Goal: Task Accomplishment & Management: Manage account settings

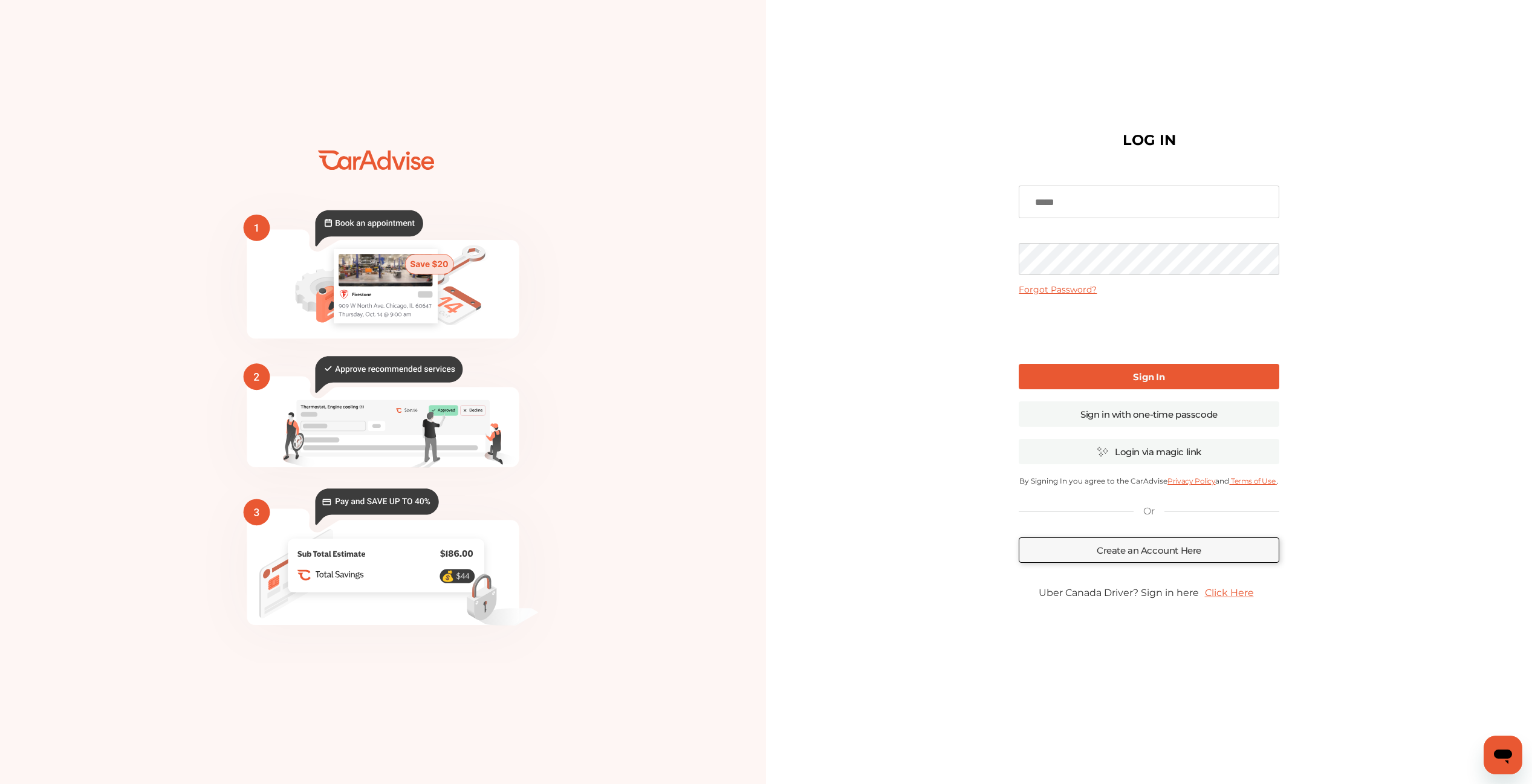
click at [1097, 204] on input at bounding box center [1149, 201] width 260 height 33
type input "**********"
click at [1138, 416] on link "Sign in with one-time passcode" at bounding box center [1149, 413] width 260 height 25
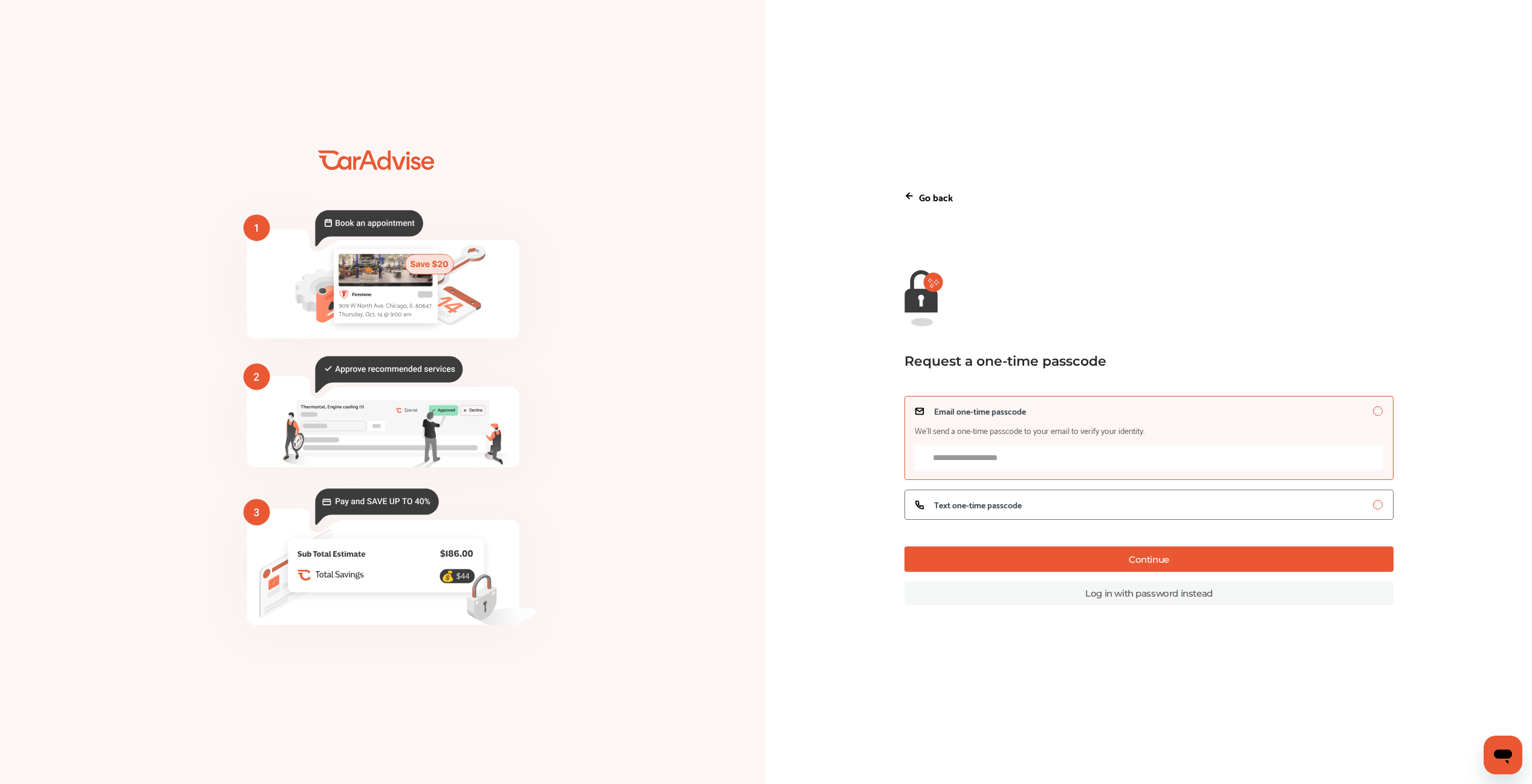
click at [1010, 466] on input "Email one-time passcode We’ll send a one-time passcode to your email to verify …" at bounding box center [1150, 457] width 470 height 25
type input "**********"
click at [1079, 555] on button "Continue" at bounding box center [1149, 558] width 490 height 25
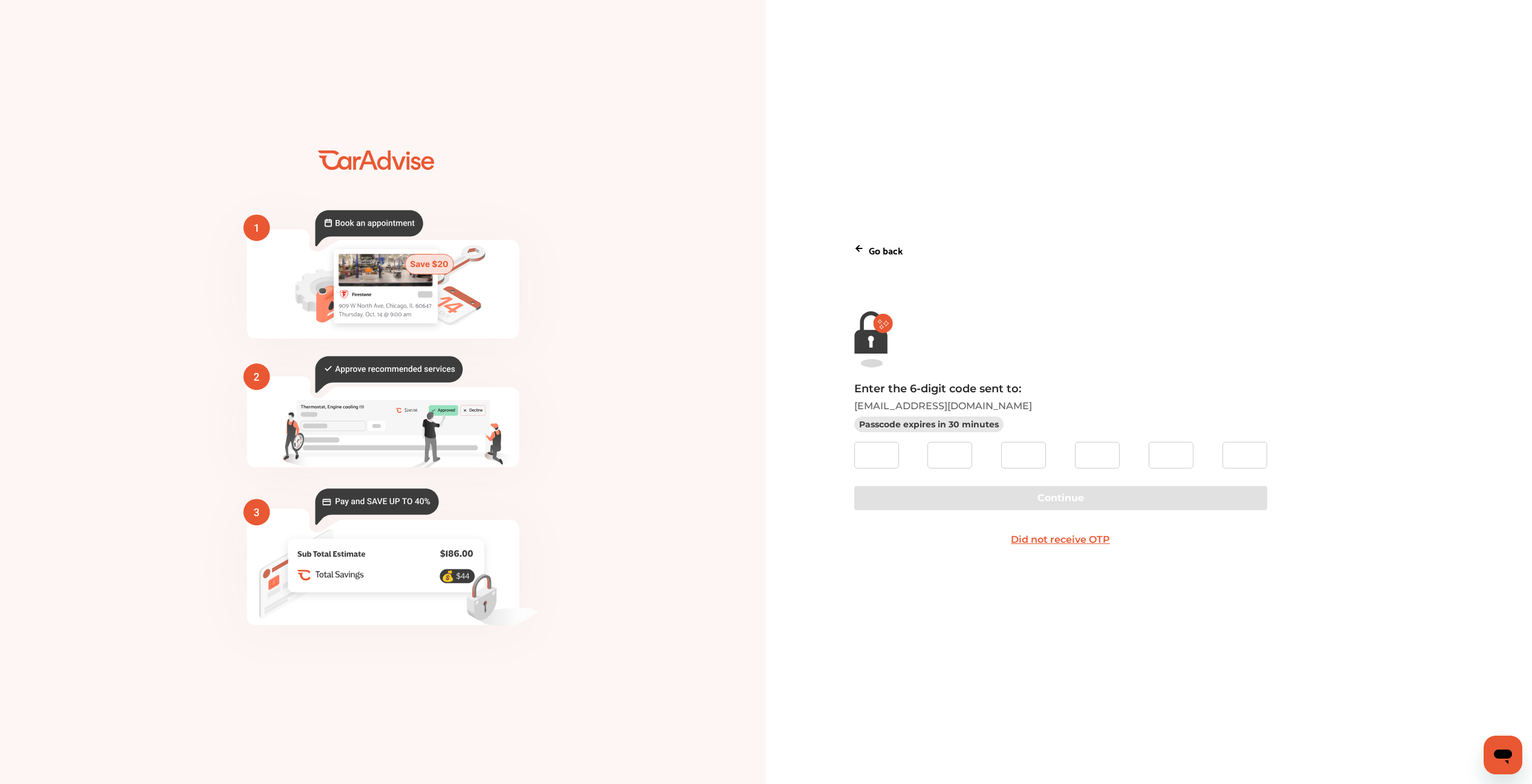
click at [866, 255] on div "Go back" at bounding box center [1149, 250] width 590 height 36
click at [871, 250] on p "Go back" at bounding box center [886, 249] width 34 height 16
click at [859, 245] on icon at bounding box center [859, 248] width 10 height 10
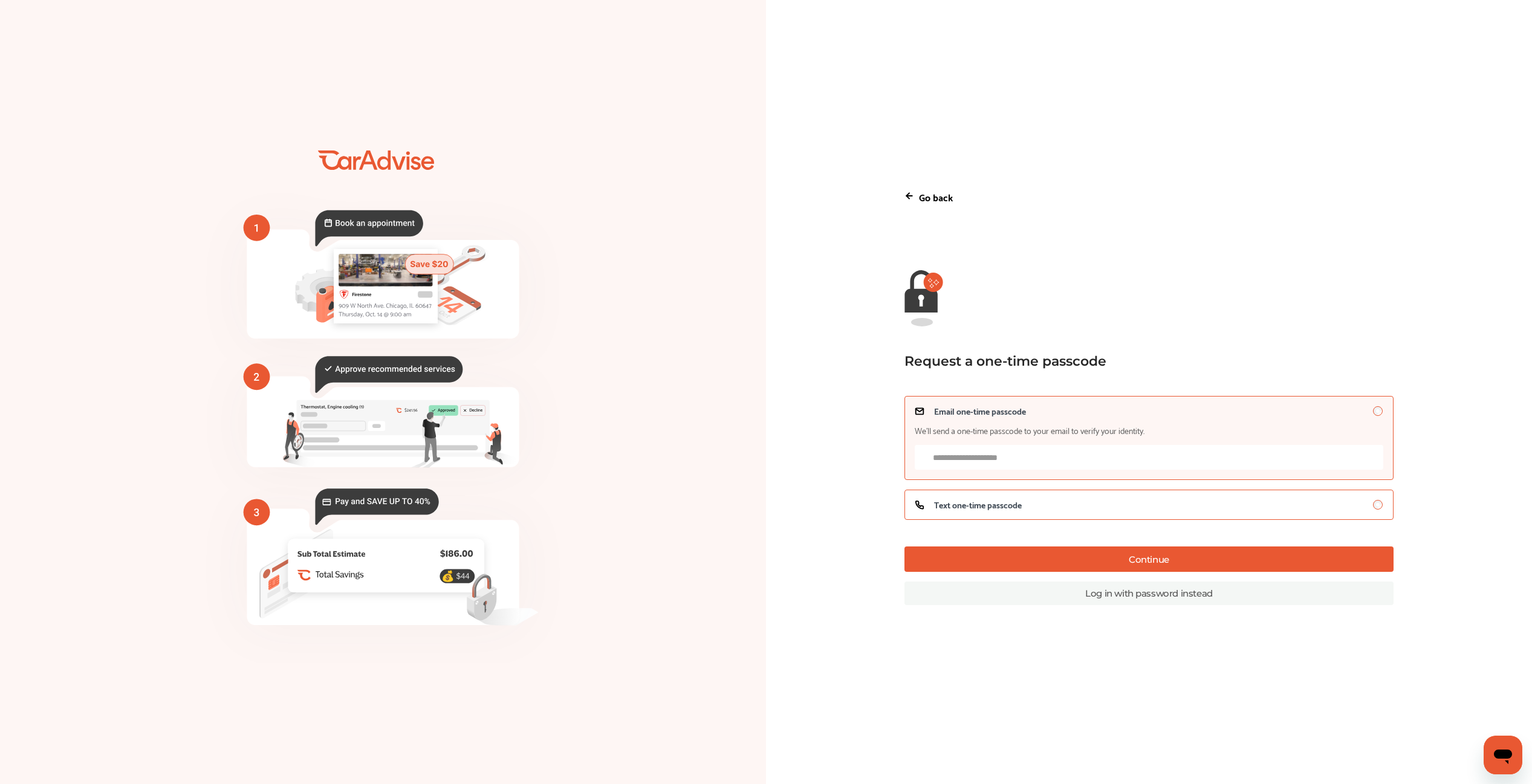
click at [1014, 502] on span "Text one-time passcode" at bounding box center [977, 504] width 87 height 10
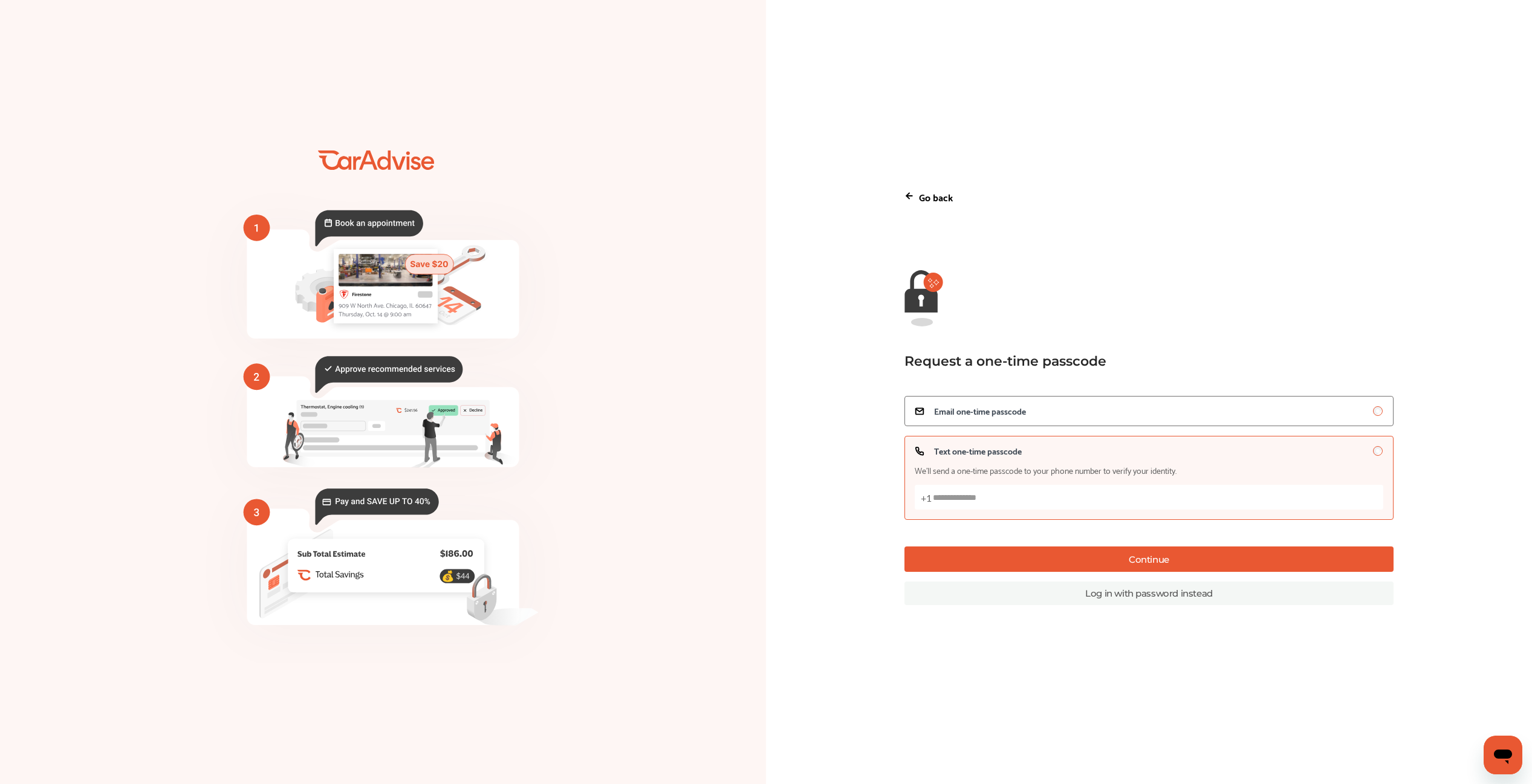
click at [1014, 502] on input "Text one-time passcode We’ll send a one-time passcode to your phone number to v…" at bounding box center [1150, 497] width 470 height 25
type input "**********"
click at [1099, 561] on button "Continue" at bounding box center [1149, 558] width 490 height 25
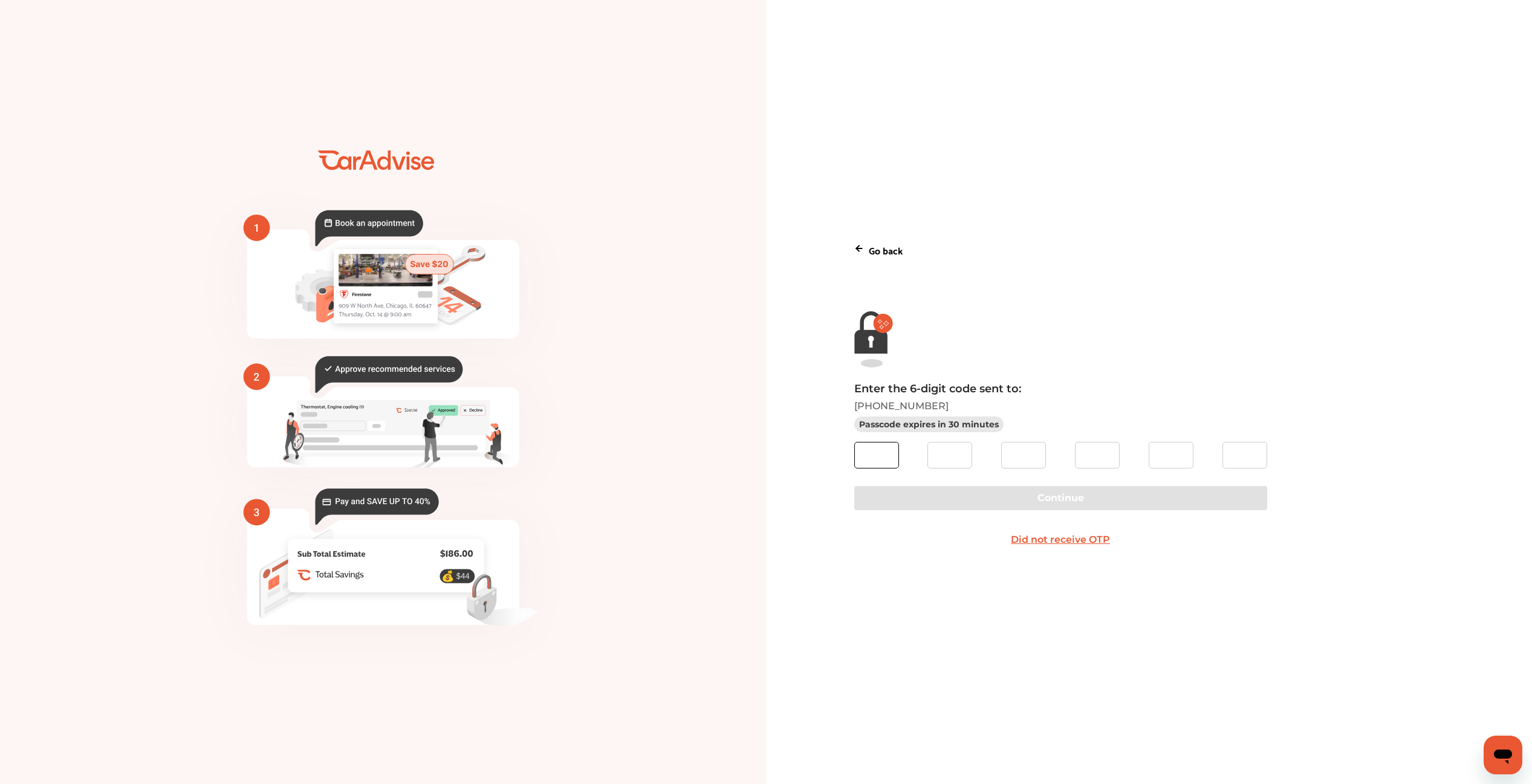
click at [880, 457] on input "text" at bounding box center [876, 455] width 45 height 27
type input "*"
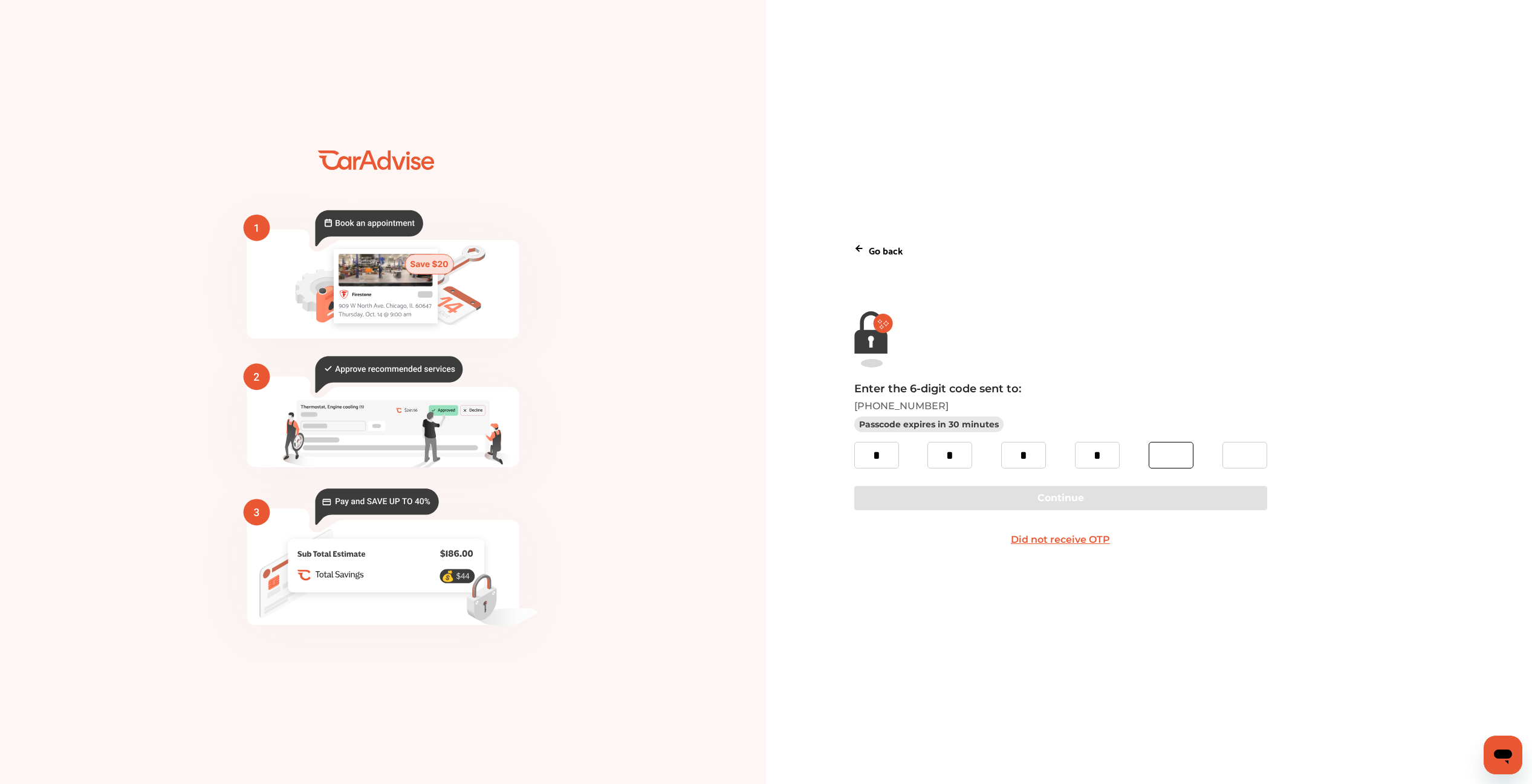
type input "*"
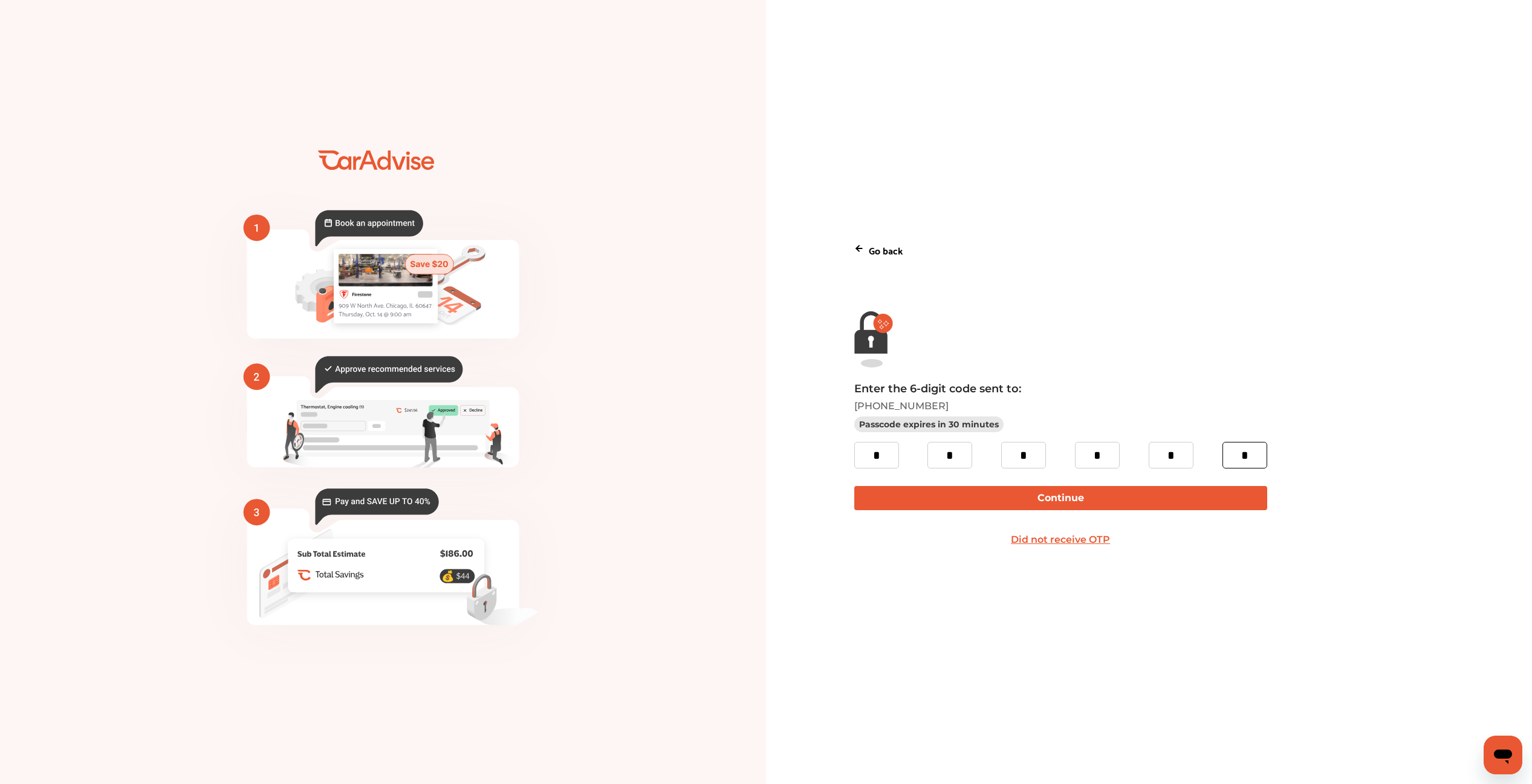
type input "*"
click at [930, 507] on button "Continue" at bounding box center [1061, 498] width 413 height 24
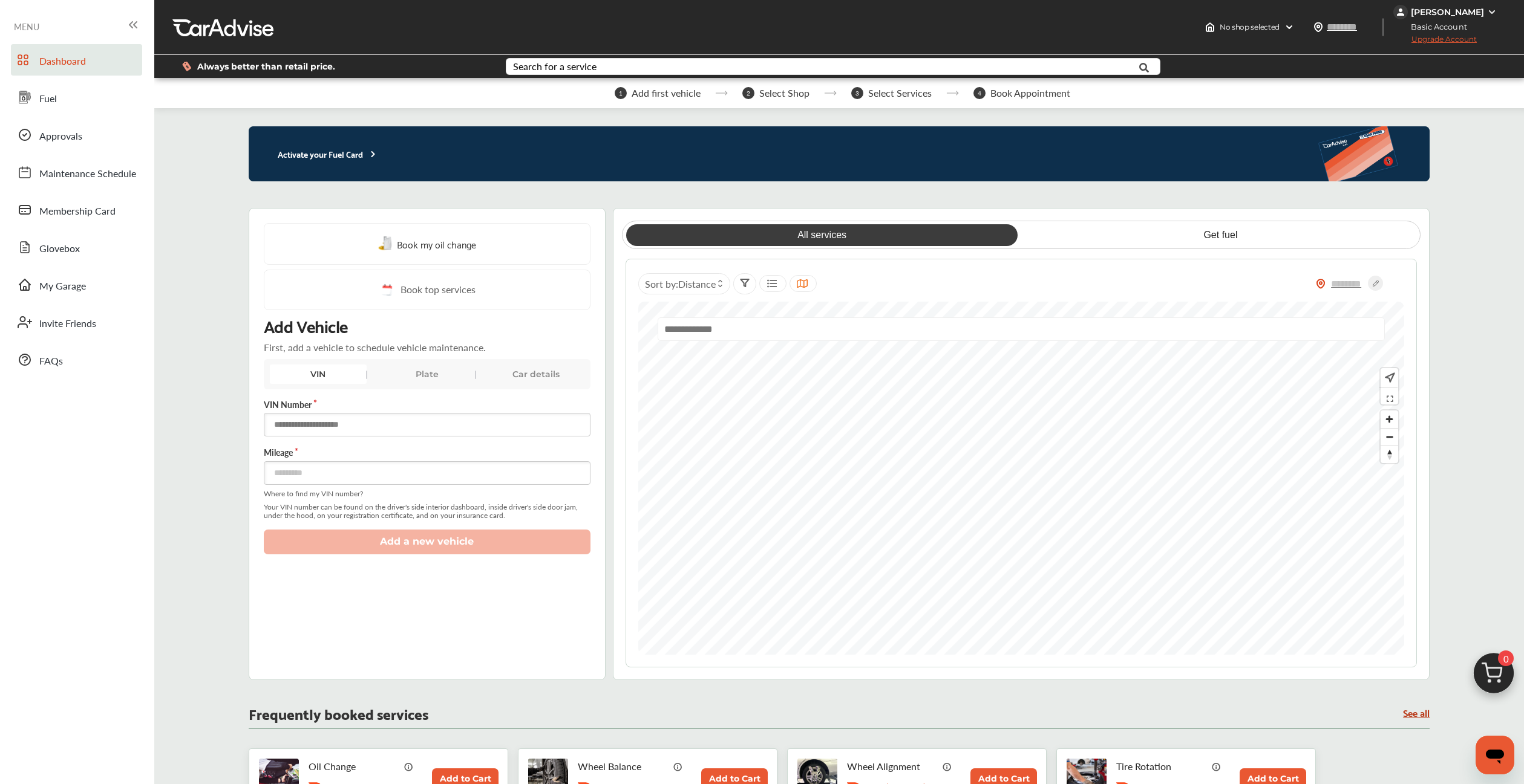
click at [401, 422] on input "text" at bounding box center [427, 425] width 327 height 24
click at [384, 425] on input "text" at bounding box center [427, 425] width 327 height 24
paste input "**********"
type input "**********"
click at [353, 478] on input "number" at bounding box center [427, 473] width 327 height 24
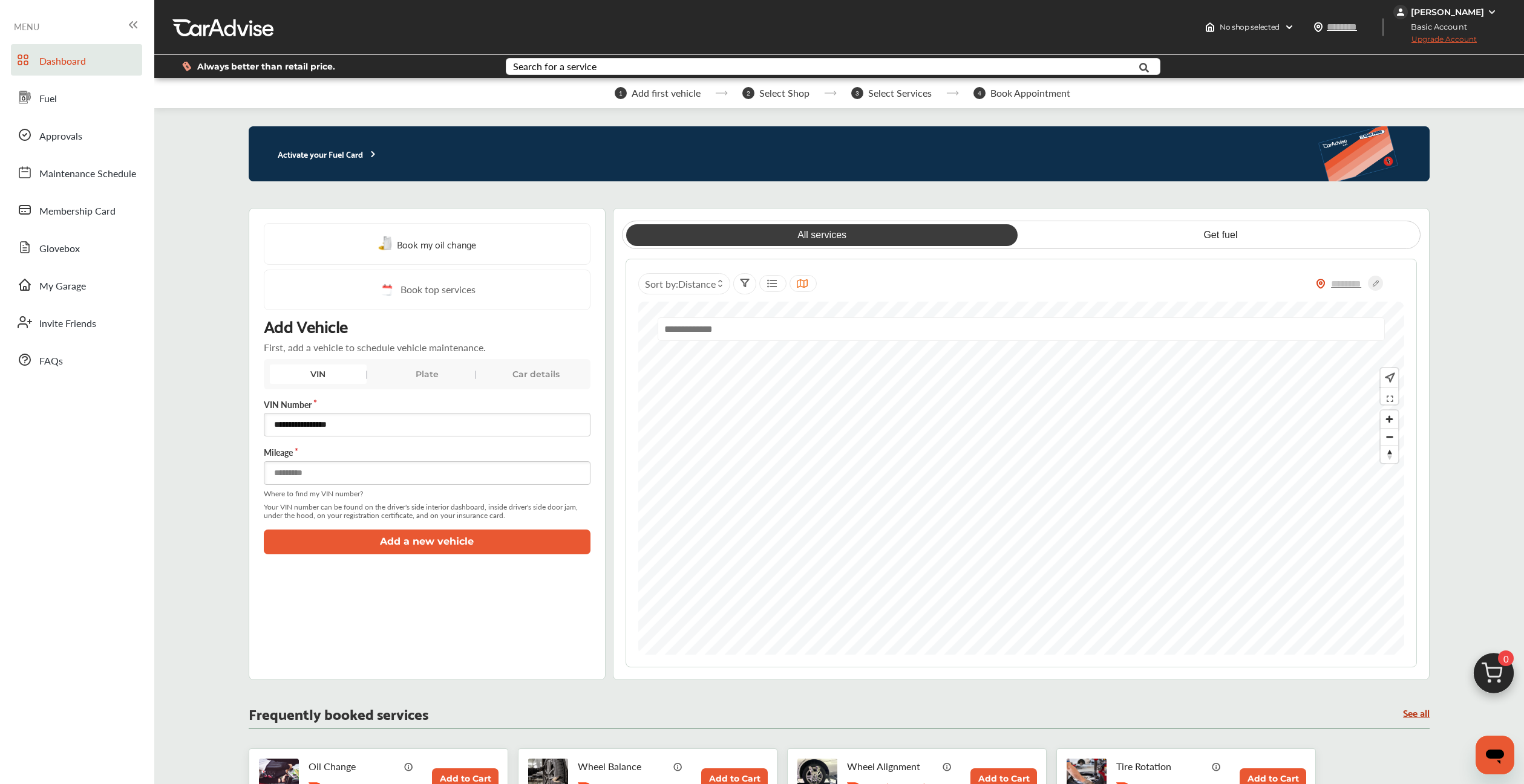
type input "******"
click at [407, 537] on button "Add a new vehicle" at bounding box center [427, 542] width 327 height 25
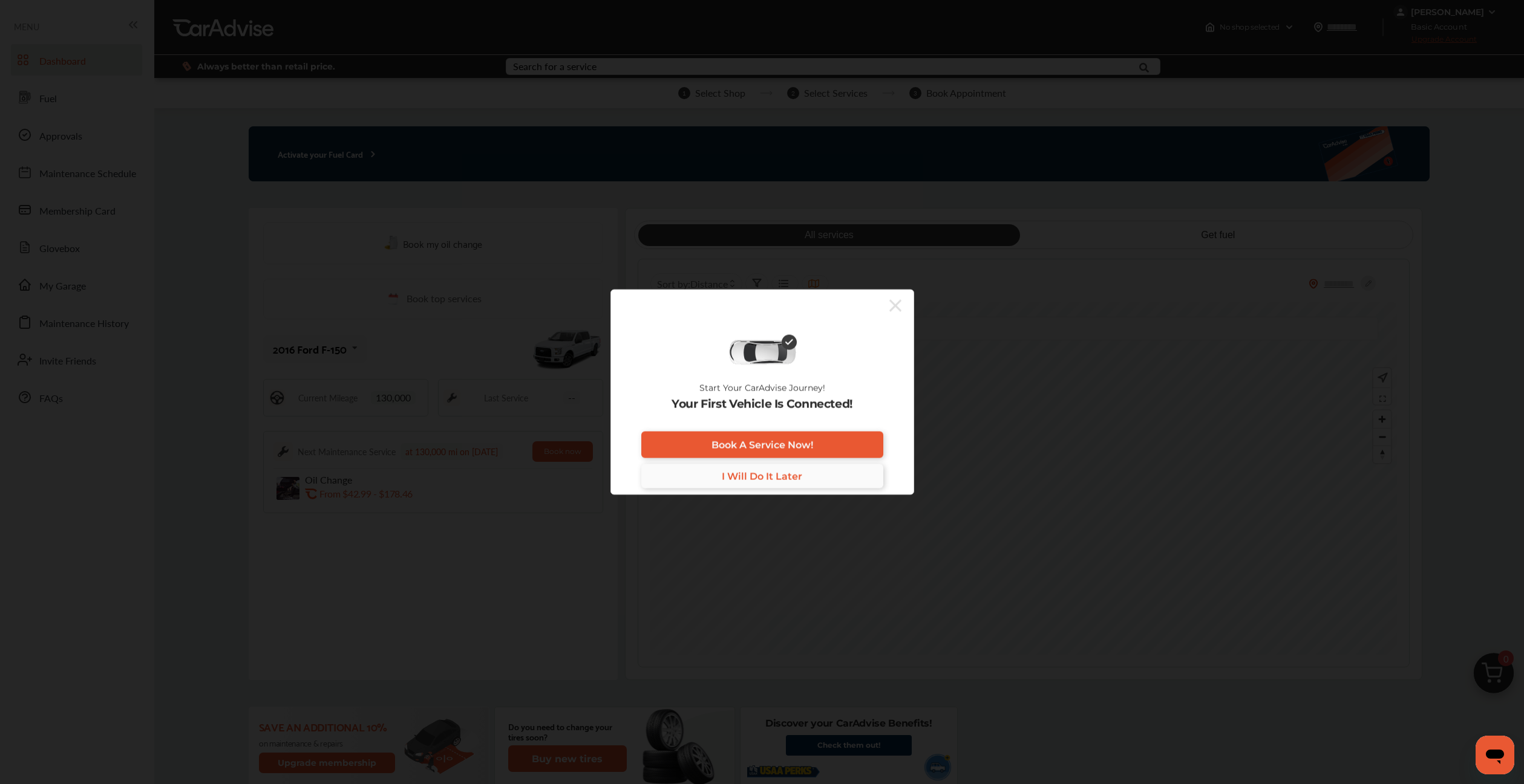
click at [715, 475] on link "I Will Do It Later" at bounding box center [762, 476] width 242 height 24
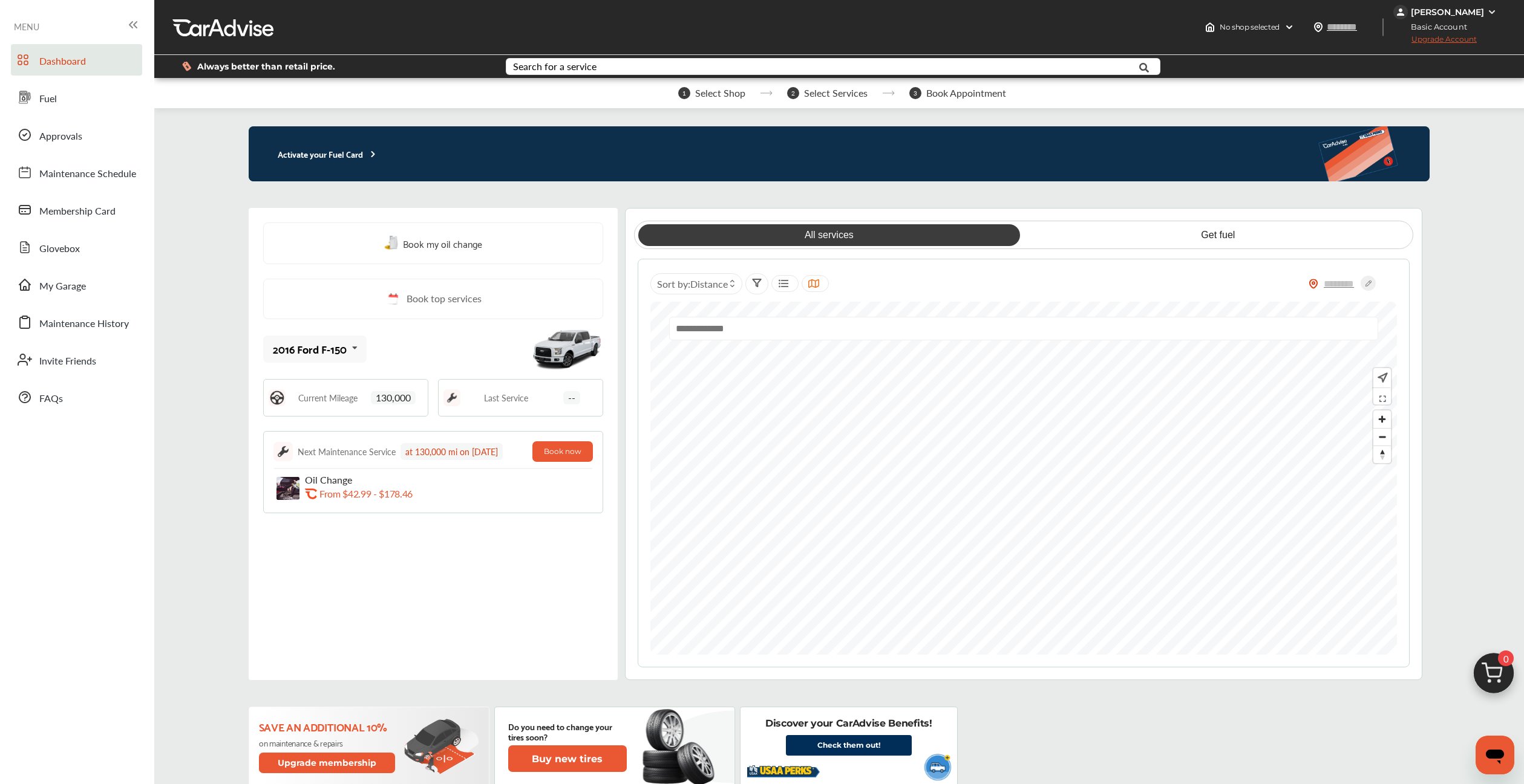
click at [816, 340] on input "text" at bounding box center [1023, 328] width 709 height 24
type input "*"
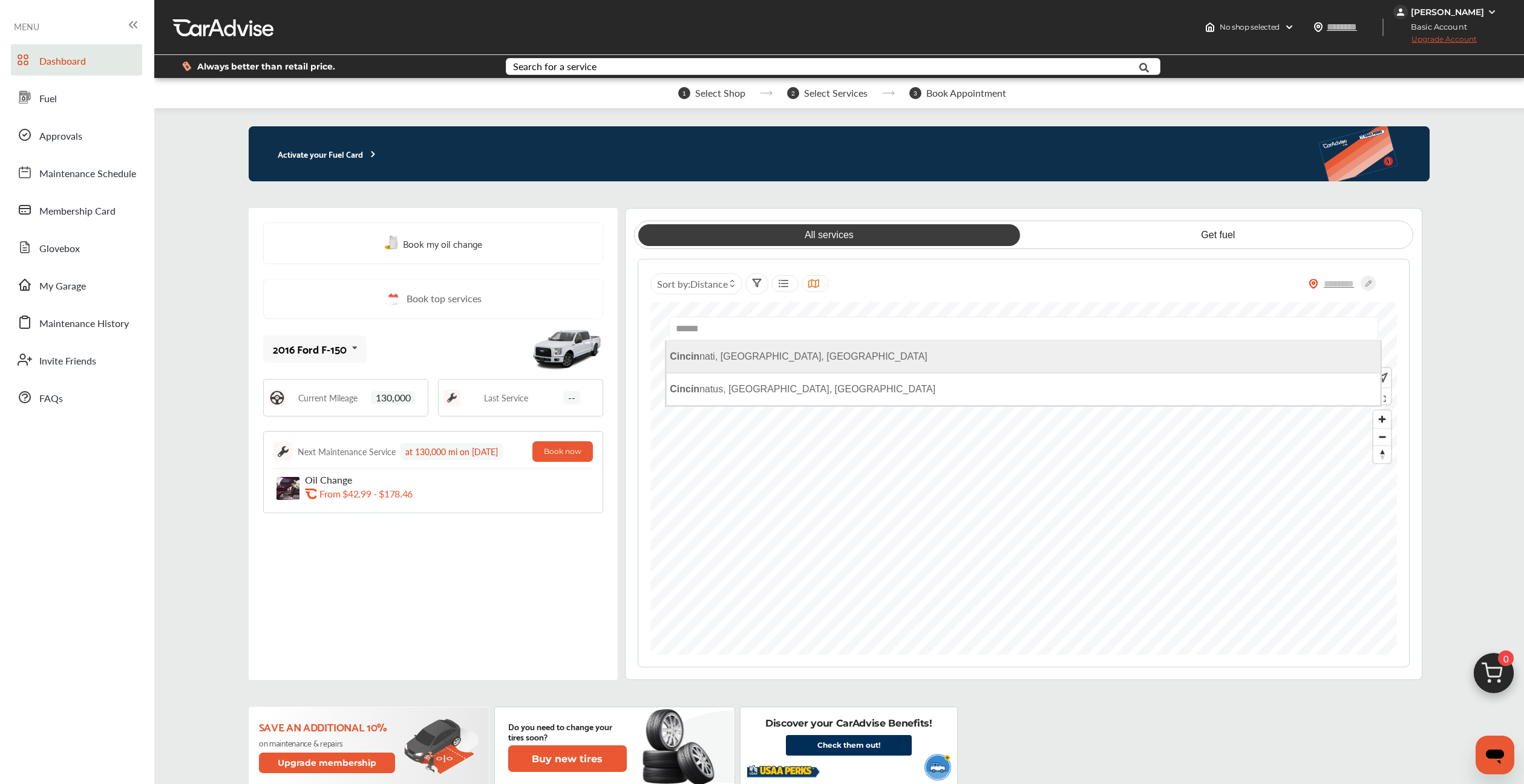
click at [750, 359] on span "Cincin nati, [GEOGRAPHIC_DATA], [GEOGRAPHIC_DATA]" at bounding box center [798, 356] width 258 height 11
type input "**********"
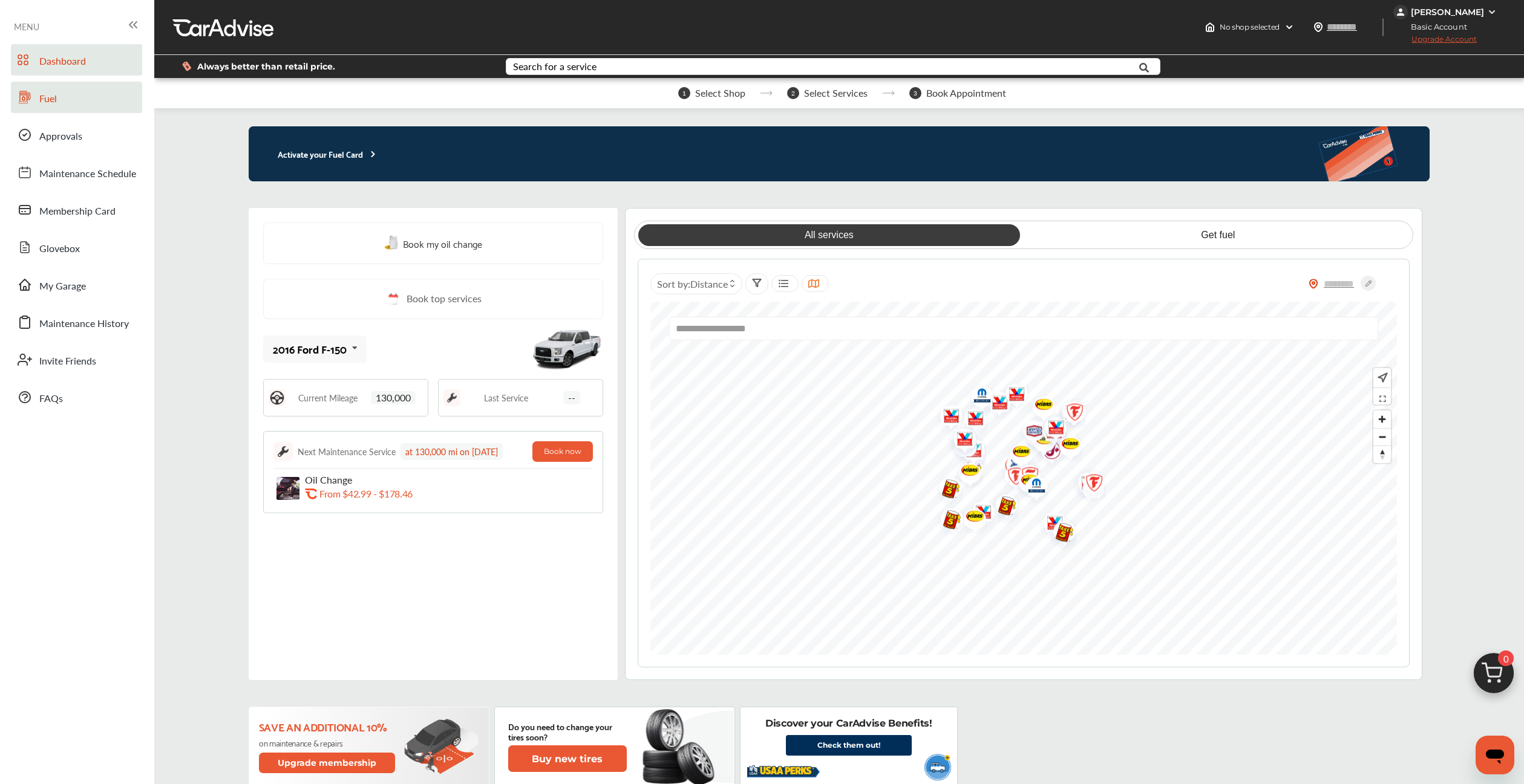
click at [84, 110] on link "Fuel" at bounding box center [76, 96] width 131 height 31
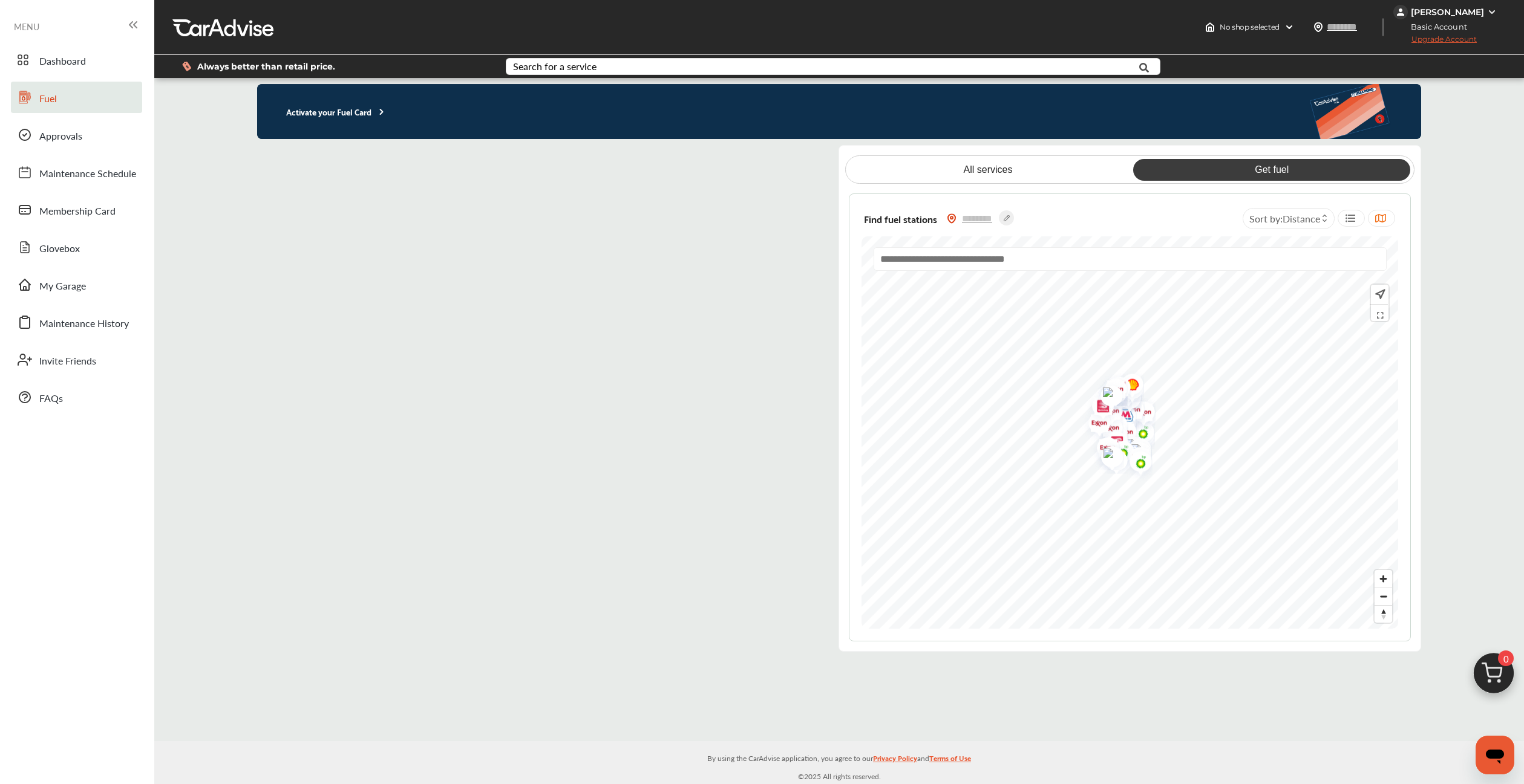
click at [982, 258] on input "text" at bounding box center [1130, 258] width 513 height 24
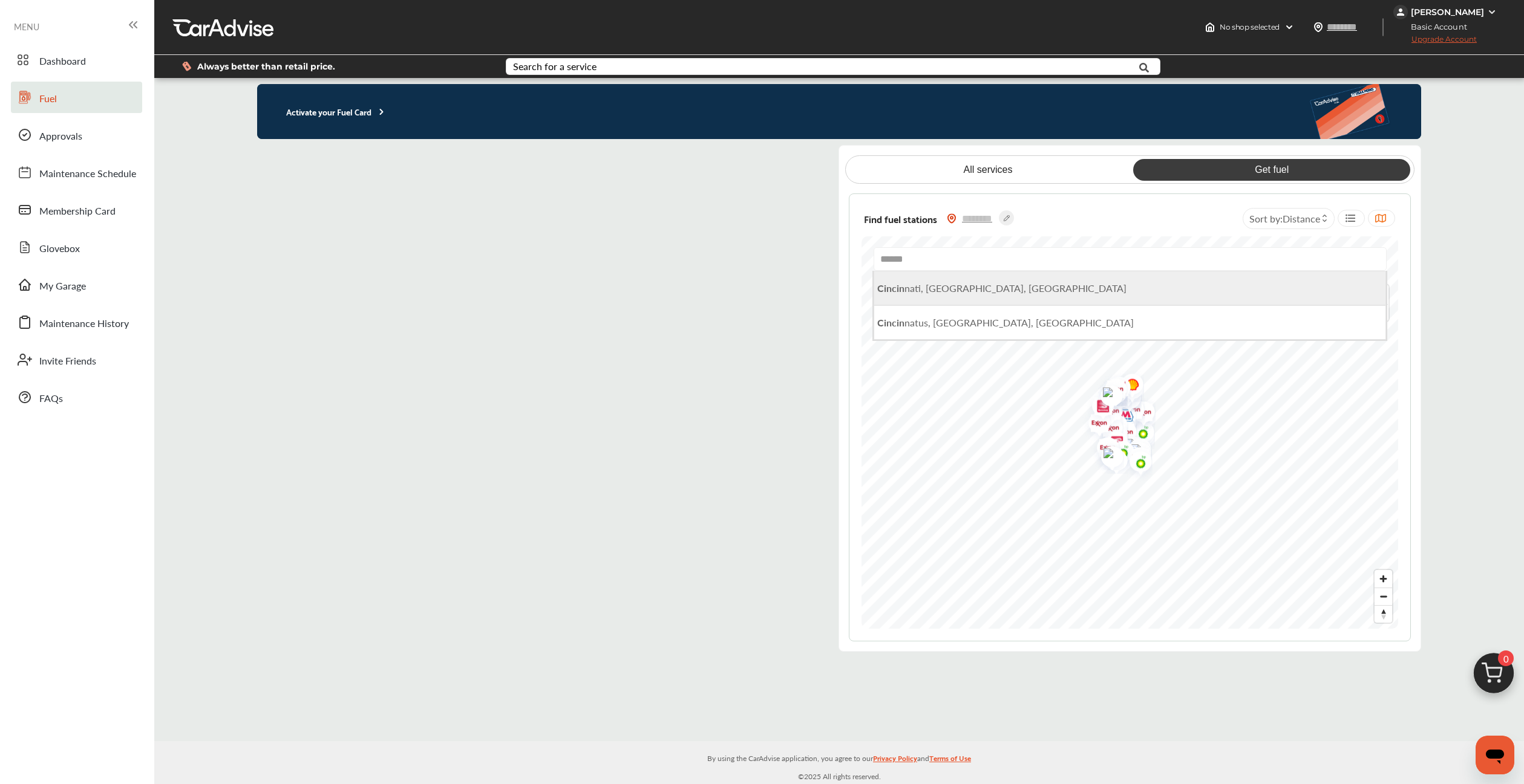
click at [926, 298] on li "Cincin nati, [GEOGRAPHIC_DATA], [GEOGRAPHIC_DATA]" at bounding box center [1130, 288] width 513 height 34
type input "**********"
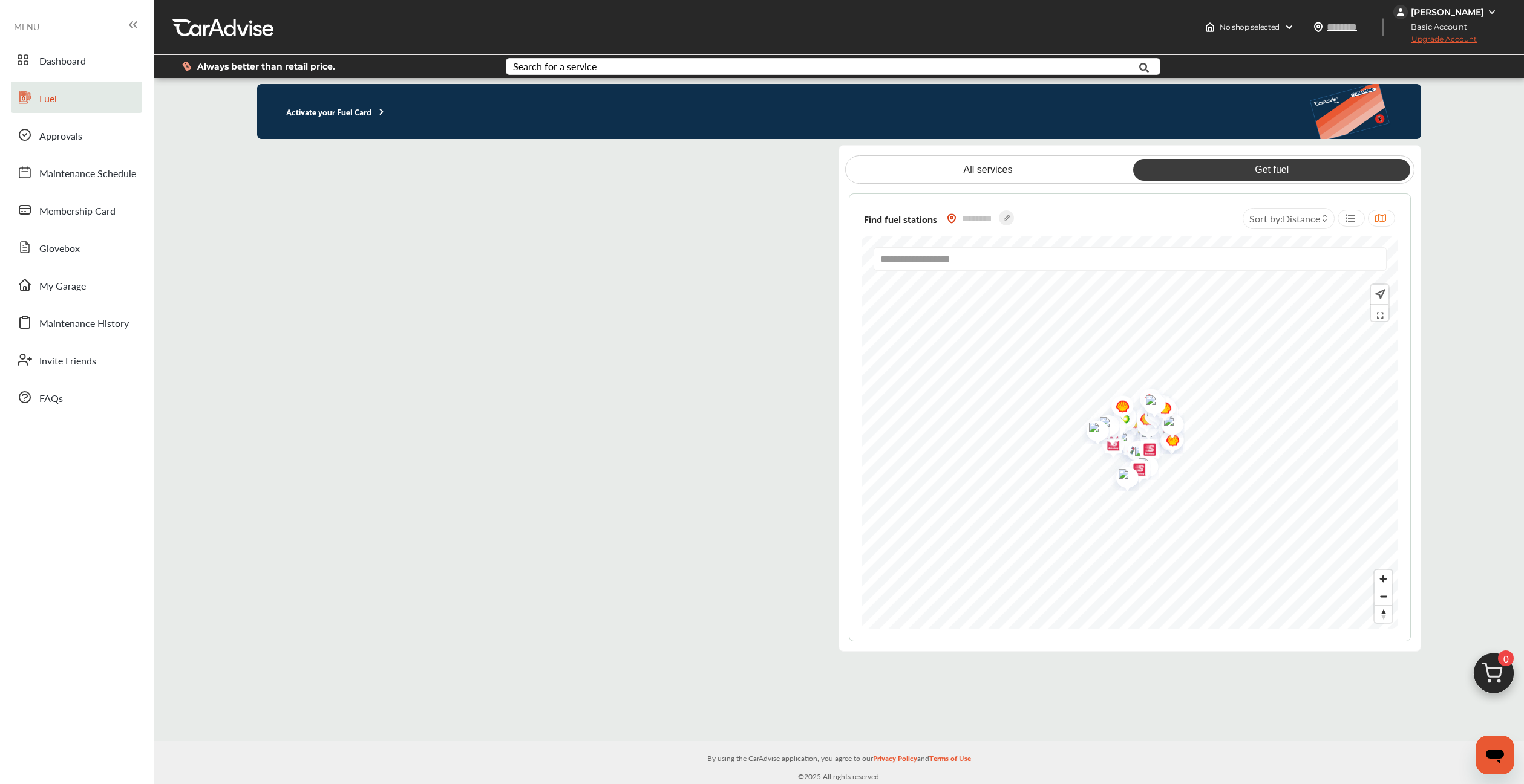
click at [1094, 428] on img "Map marker" at bounding box center [1093, 429] width 32 height 30
click at [1119, 403] on img "Map marker" at bounding box center [1118, 408] width 32 height 38
click at [109, 219] on span "Membership Card" at bounding box center [78, 211] width 76 height 16
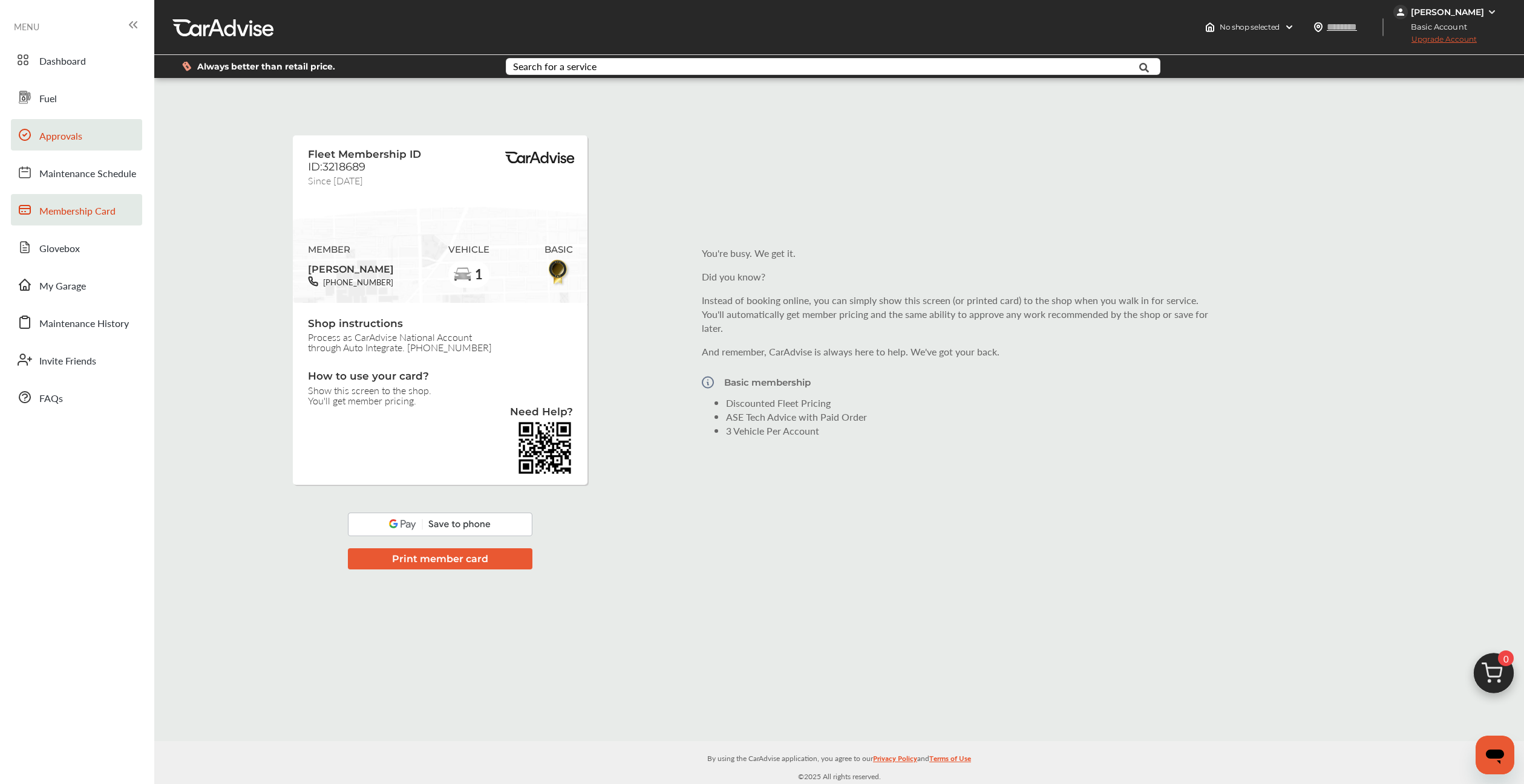
click at [84, 129] on link "Approvals" at bounding box center [76, 134] width 131 height 31
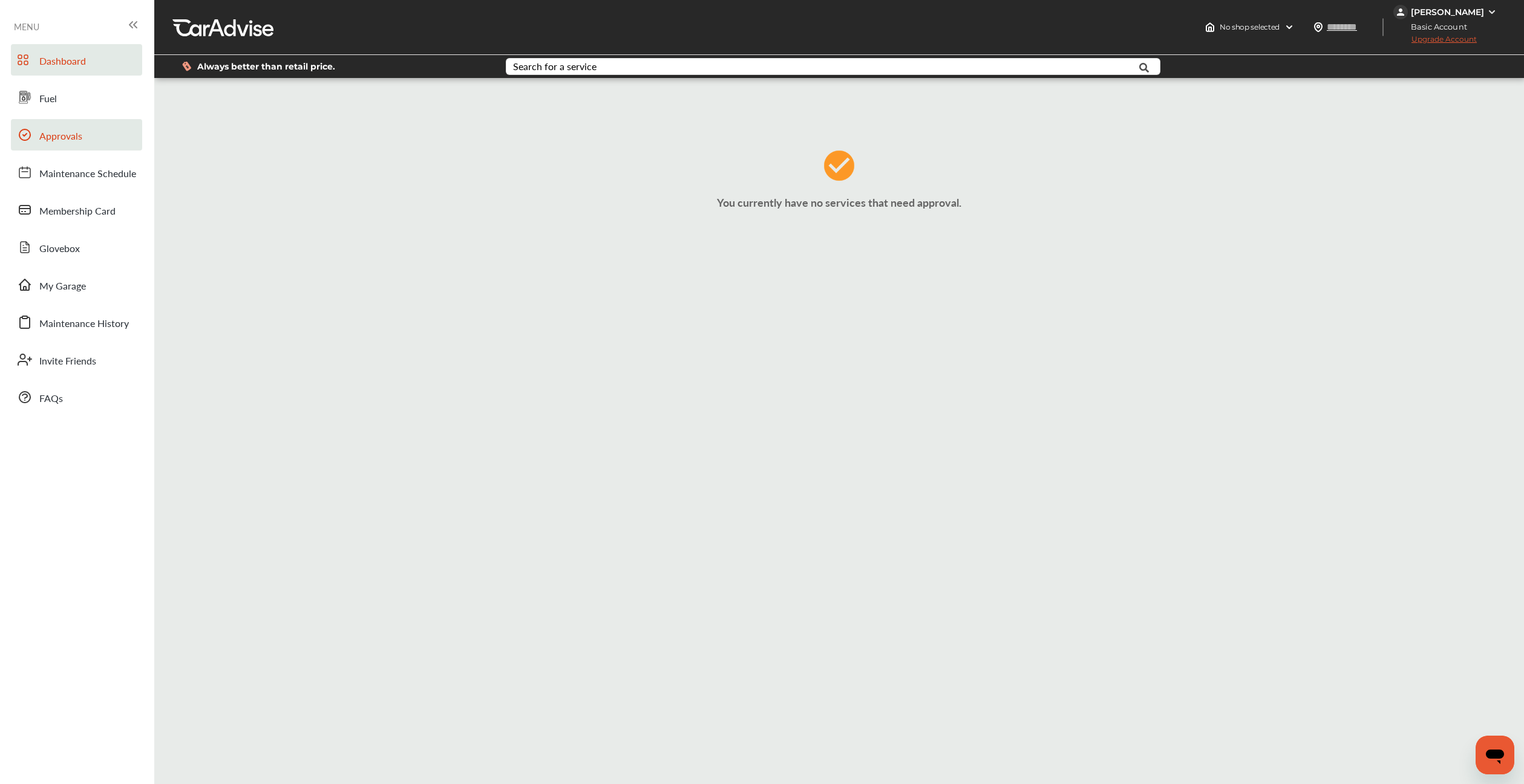
click at [85, 64] on span "Dashboard" at bounding box center [62, 62] width 46 height 16
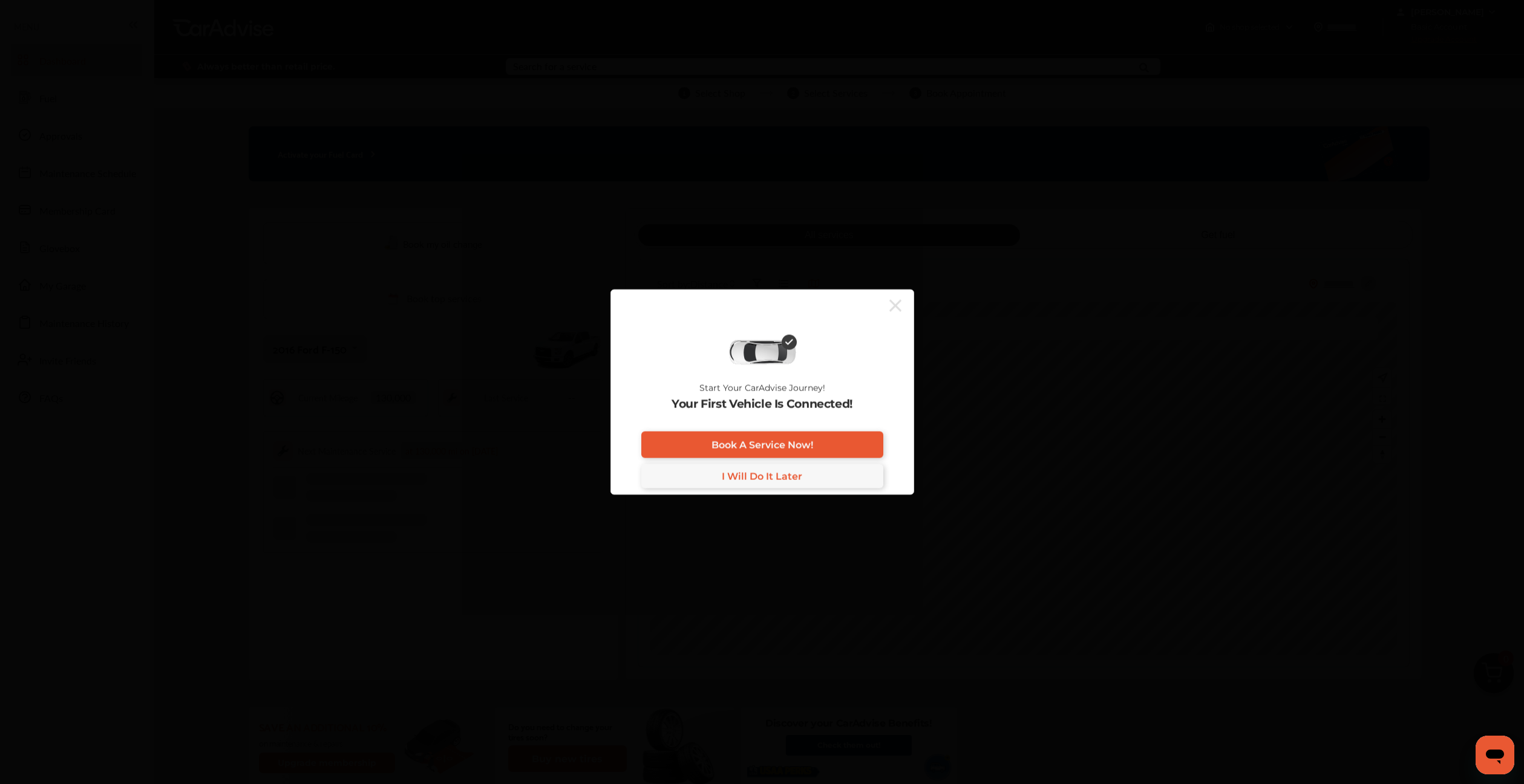
click at [891, 306] on icon at bounding box center [895, 305] width 12 height 19
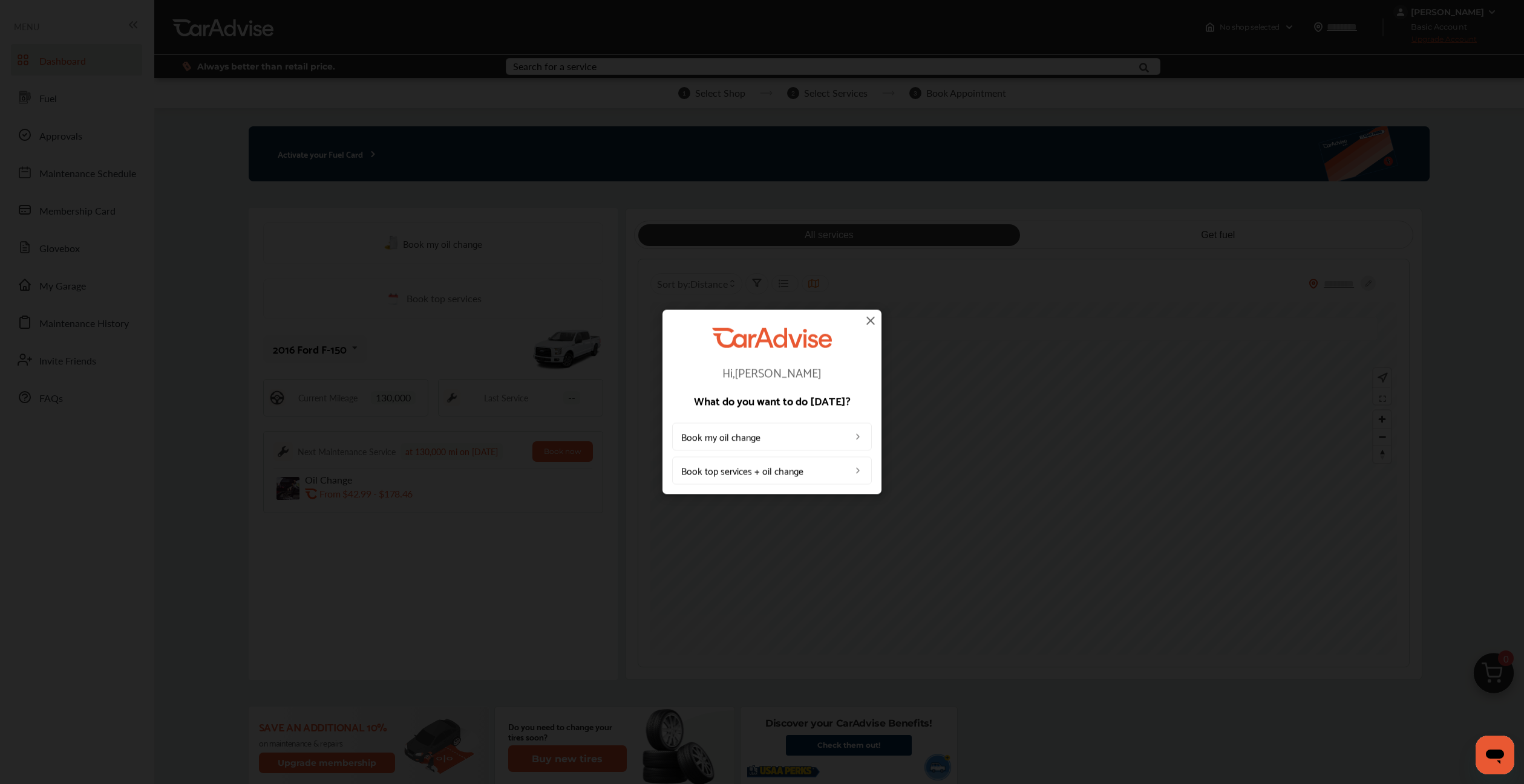
click at [870, 324] on img at bounding box center [870, 320] width 14 height 14
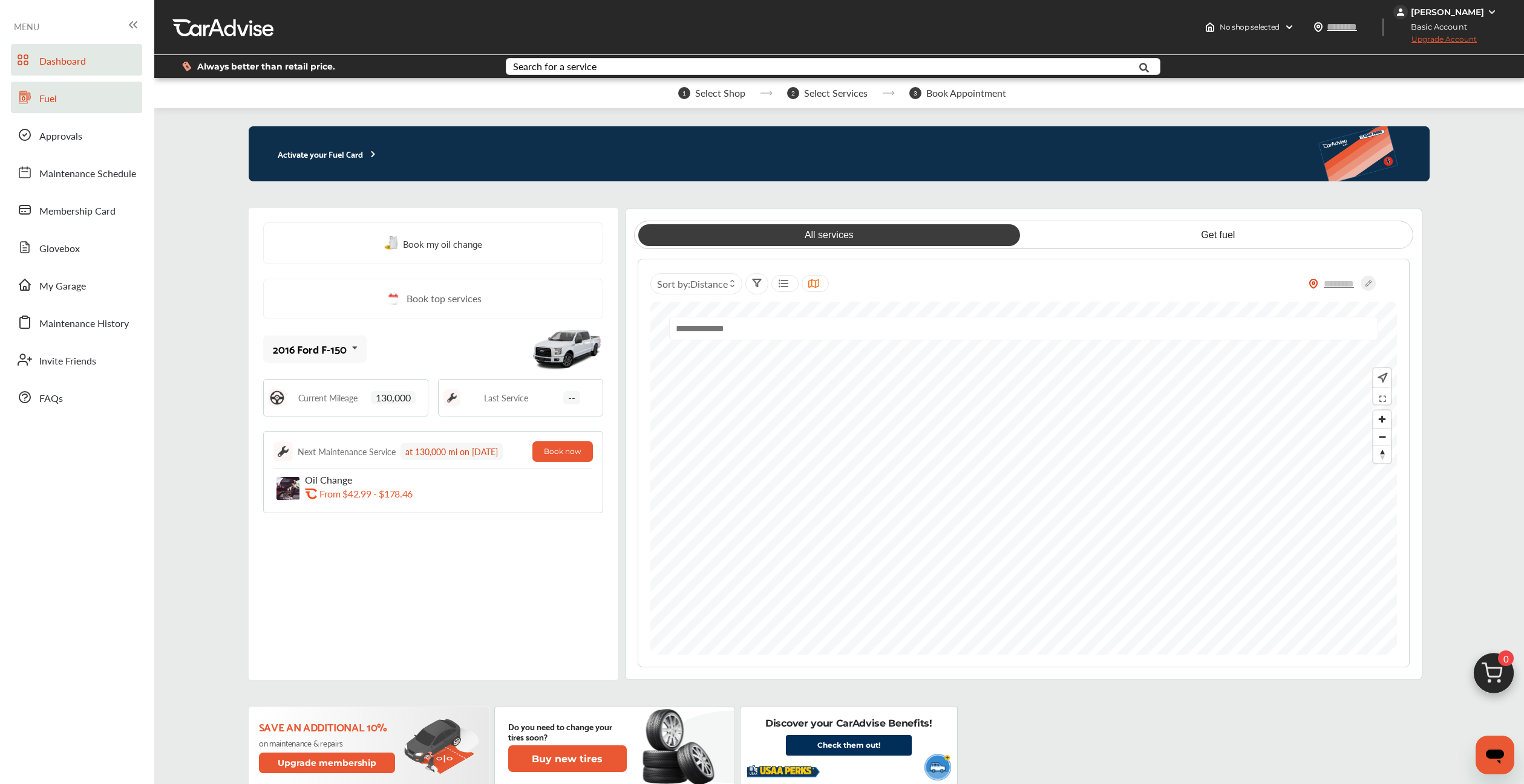
click at [34, 102] on span at bounding box center [24, 96] width 19 height 19
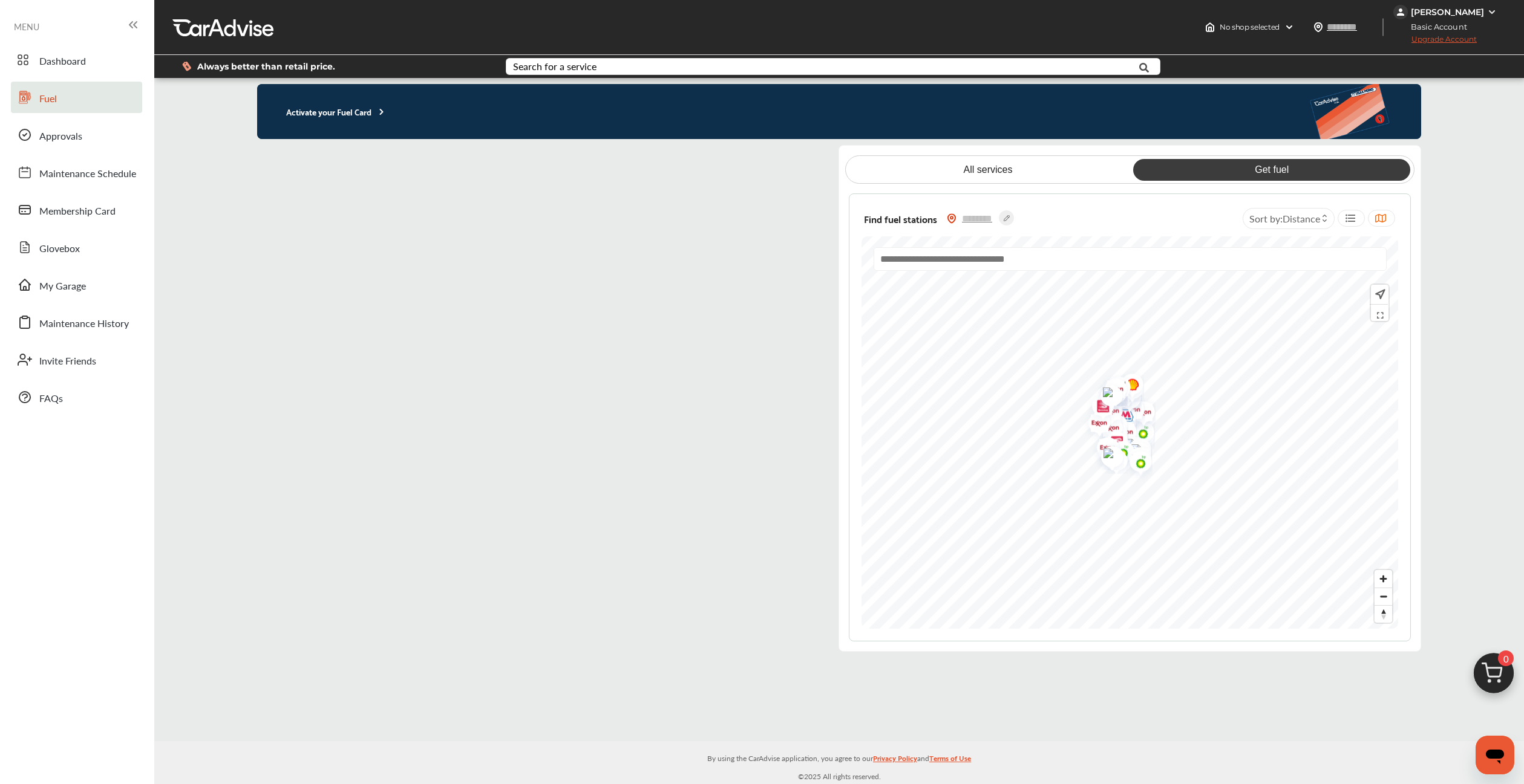
click at [784, 161] on flutter-view at bounding box center [538, 398] width 562 height 507
click at [271, 161] on flutter-view at bounding box center [538, 398] width 562 height 507
